Goal: Book appointment/travel/reservation

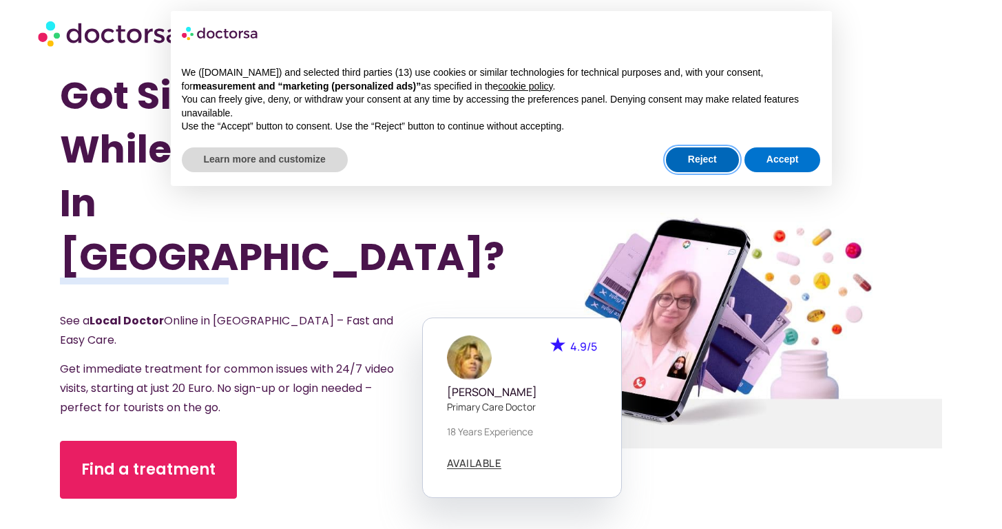
click at [705, 161] on button "Reject" at bounding box center [702, 159] width 73 height 25
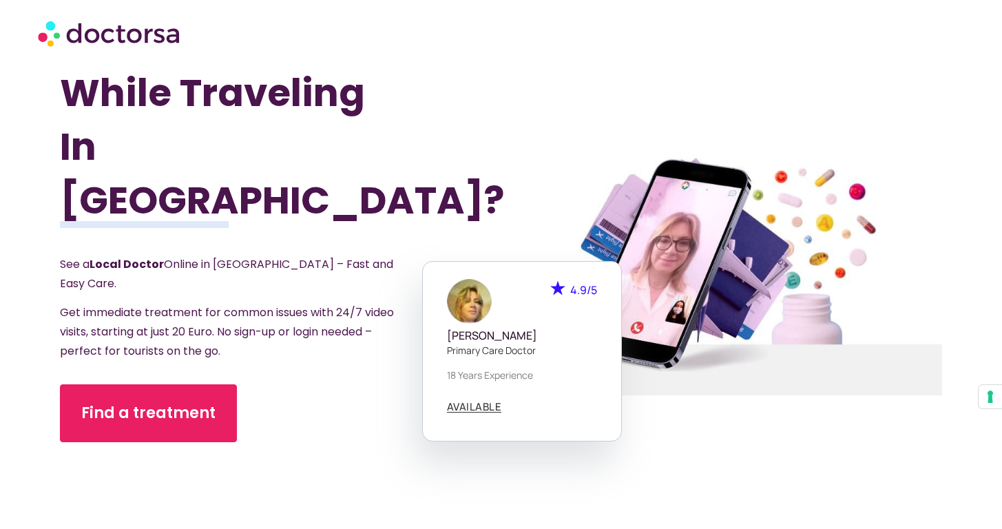
scroll to position [65, 0]
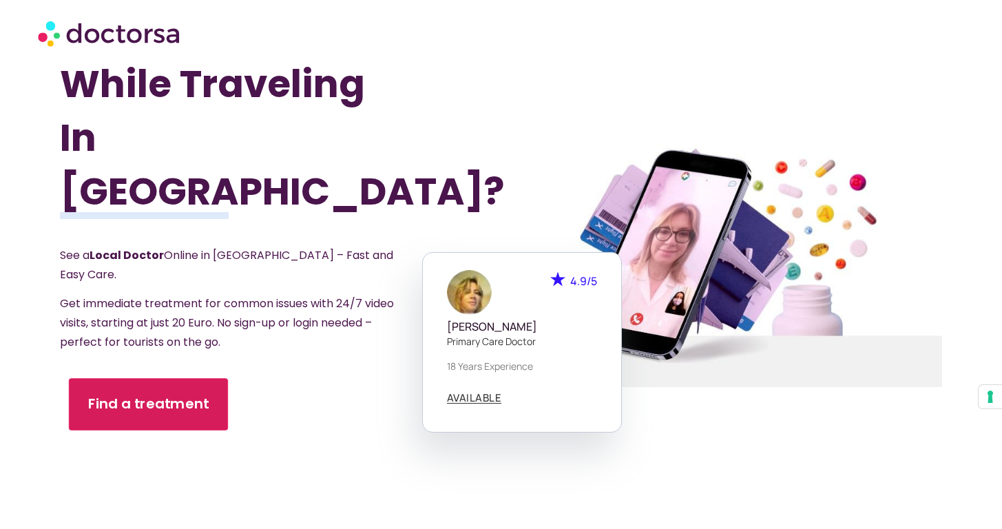
click at [174, 395] on span "Find a treatment" at bounding box center [148, 405] width 121 height 20
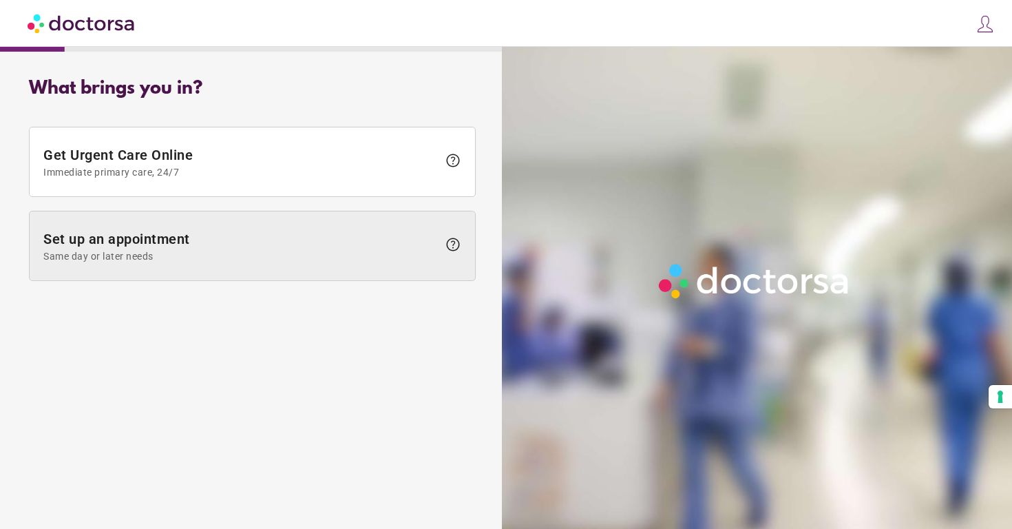
click at [222, 235] on span "Set up an appointment Same day or later needs" at bounding box center [240, 246] width 395 height 31
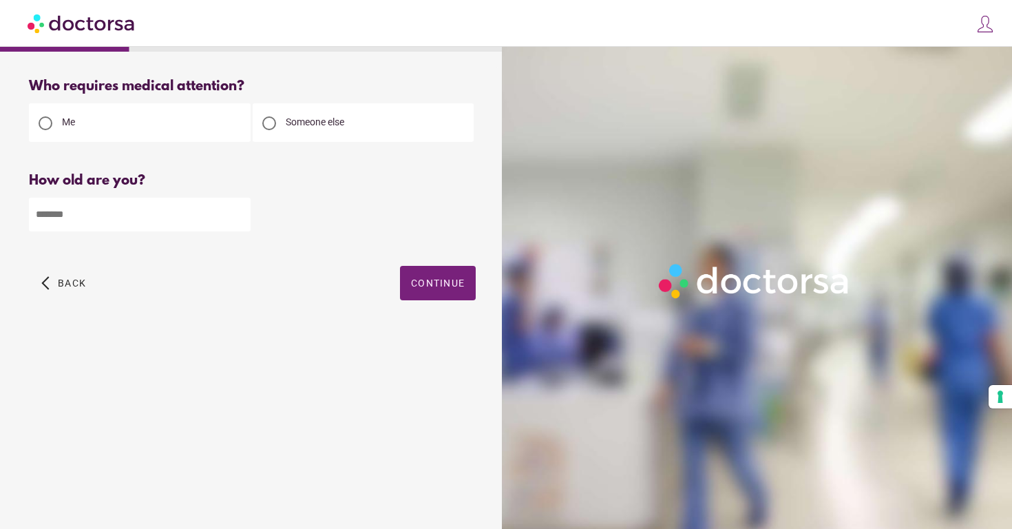
click at [199, 208] on input "number" at bounding box center [140, 215] width 222 height 34
type input "**"
click at [435, 282] on span "Continue" at bounding box center [438, 283] width 54 height 11
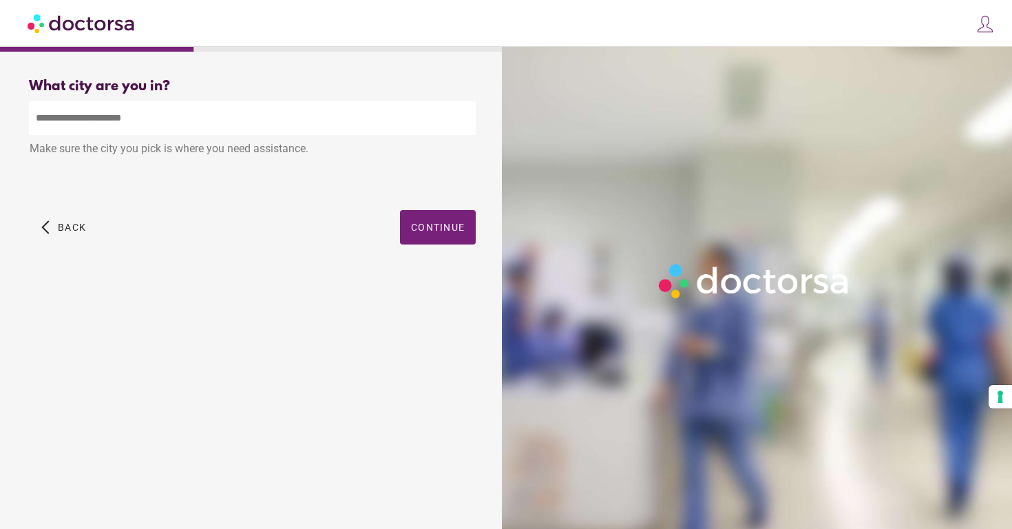
click at [266, 130] on input "text" at bounding box center [252, 118] width 447 height 34
click at [271, 189] on div "Make sure the city you pick is where you need assistance. City Not Found. Pleas…" at bounding box center [252, 148] width 447 height 95
